Goal: Transaction & Acquisition: Purchase product/service

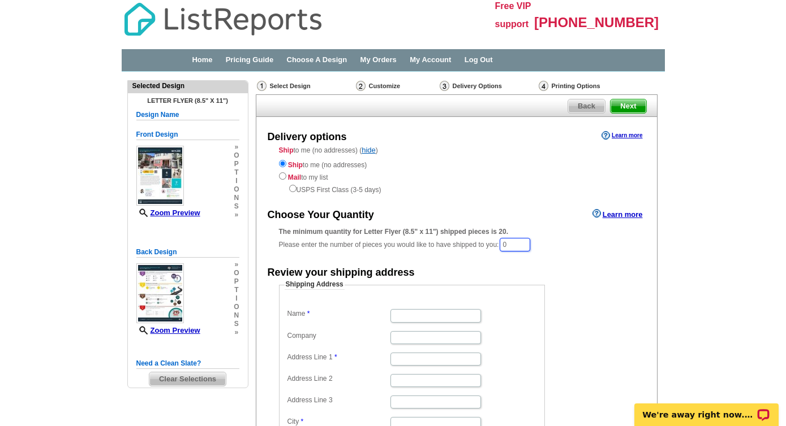
click at [513, 251] on input "0" at bounding box center [514, 245] width 31 height 14
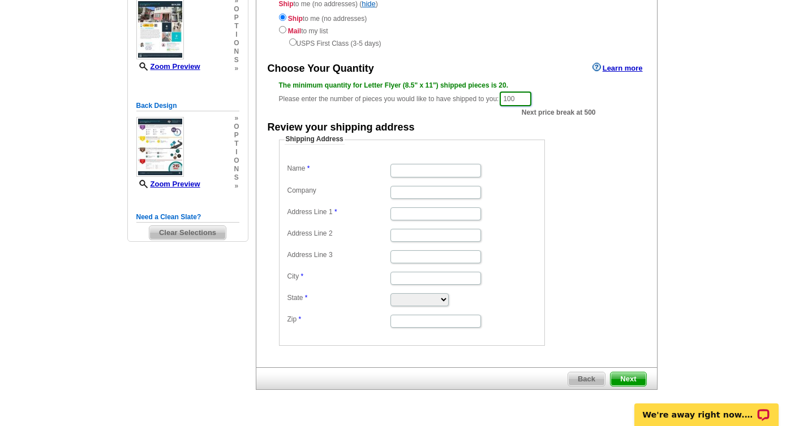
scroll to position [177, 0]
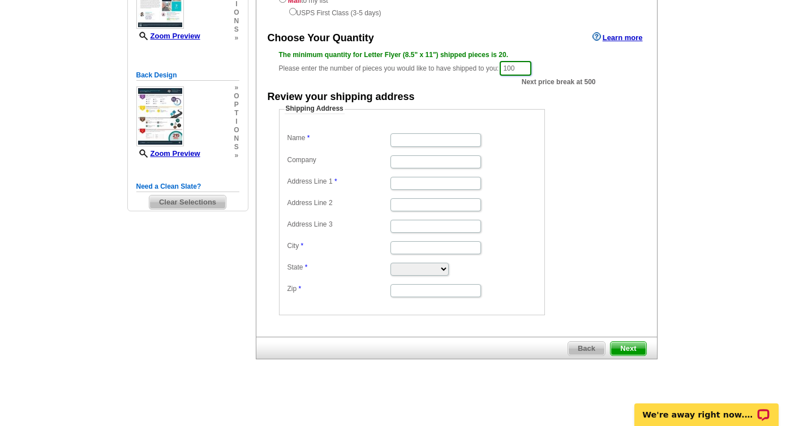
type input "100"
click at [416, 141] on input "Name" at bounding box center [435, 139] width 90 height 13
type input "[PERSON_NAME]"
type input "The [PERSON_NAME] A.C. Team"
type input "[STREET_ADDRESS][PERSON_NAME]"
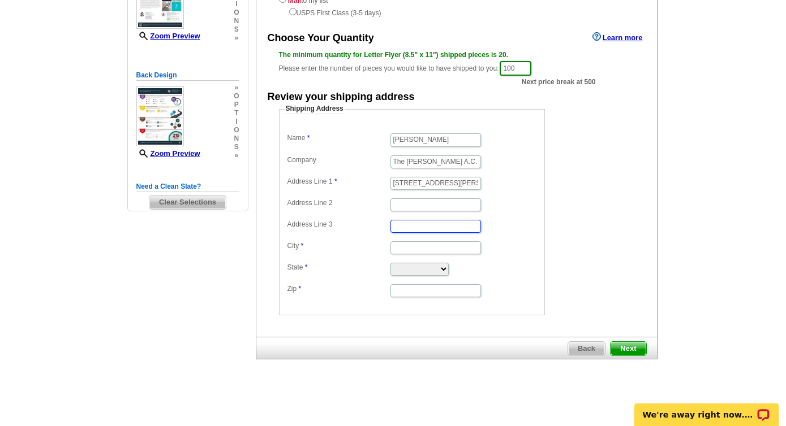
type input "Mineola"
select select "NY"
type input "11501"
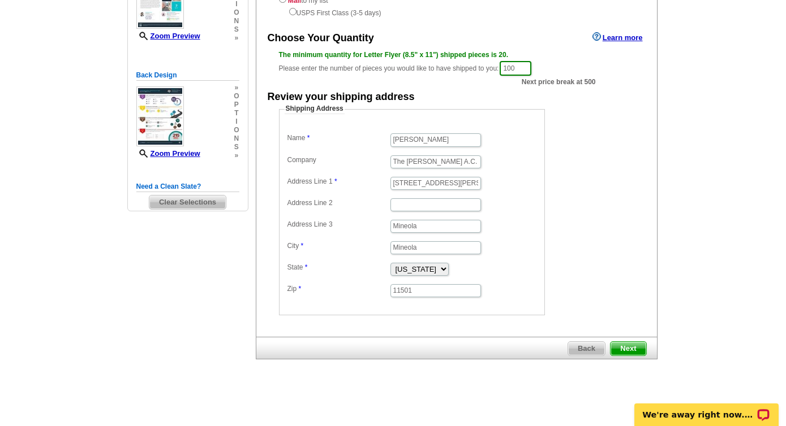
click at [623, 347] on span "Next" at bounding box center [627, 349] width 35 height 14
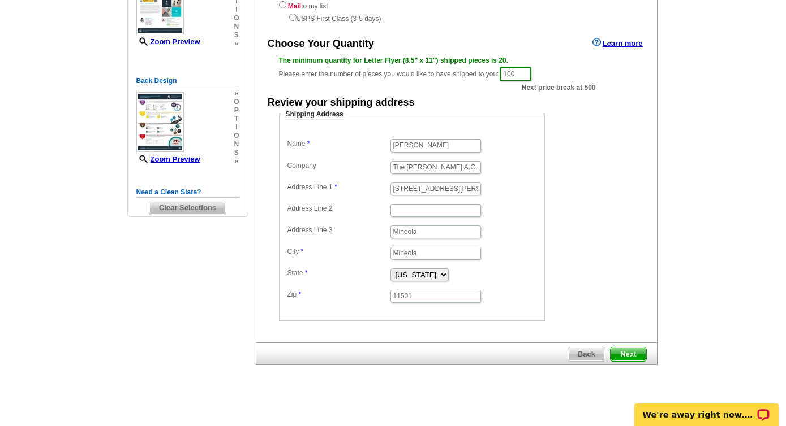
scroll to position [177, 0]
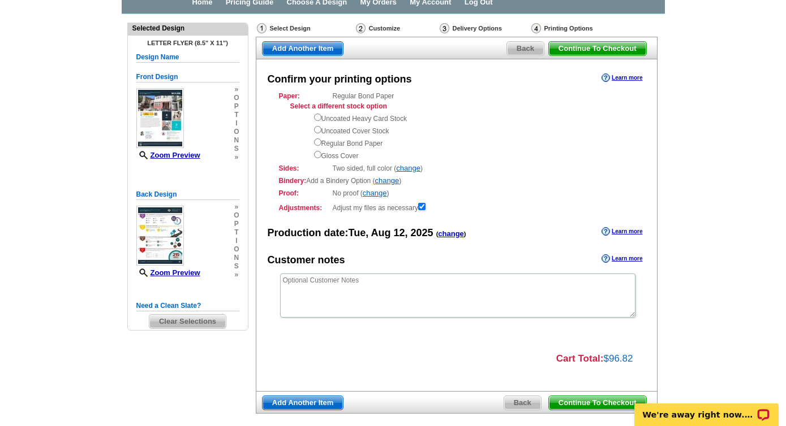
scroll to position [70, 0]
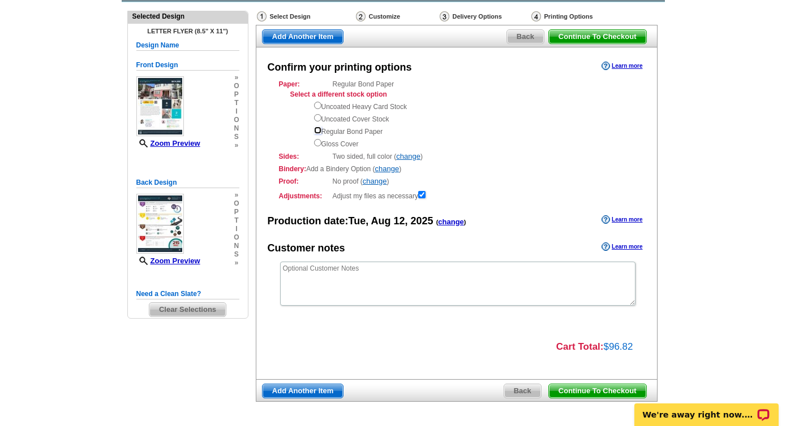
click at [317, 127] on input "radio" at bounding box center [317, 130] width 7 height 7
radio input "true"
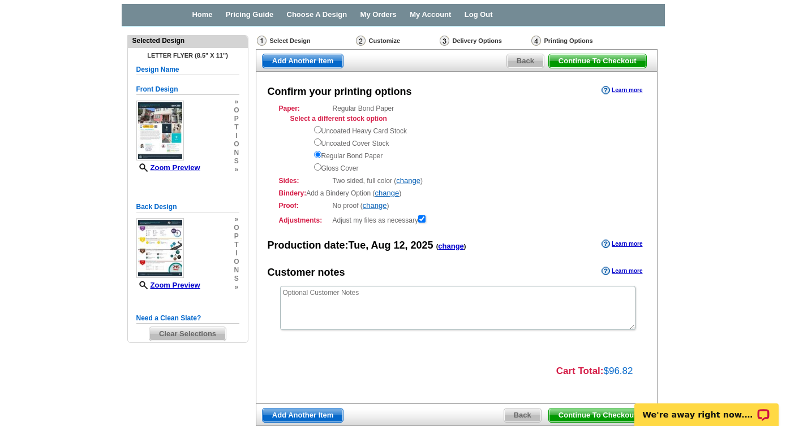
scroll to position [0, 0]
